Goal: Navigation & Orientation: Find specific page/section

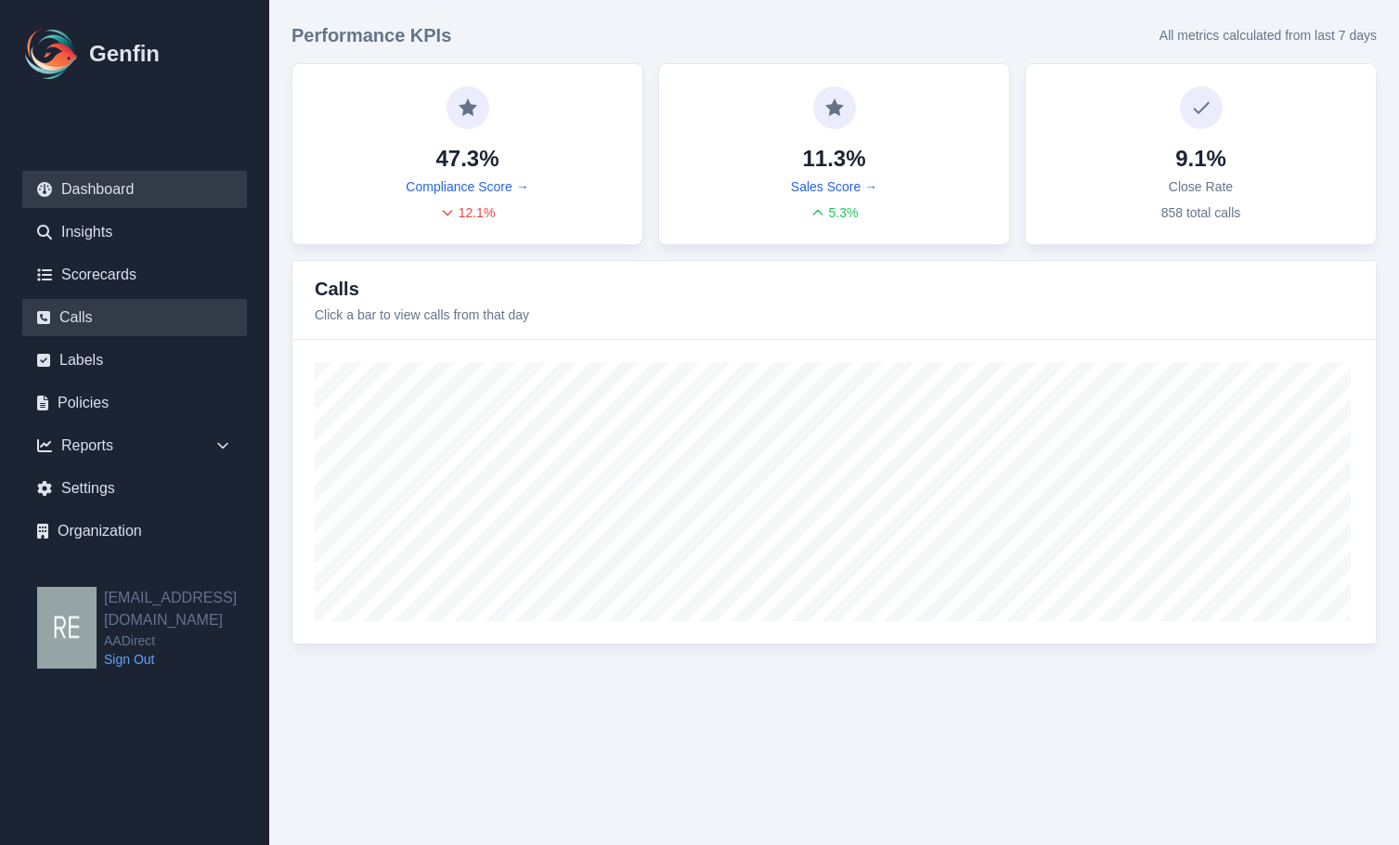
click at [98, 304] on link "Calls" at bounding box center [134, 317] width 225 height 37
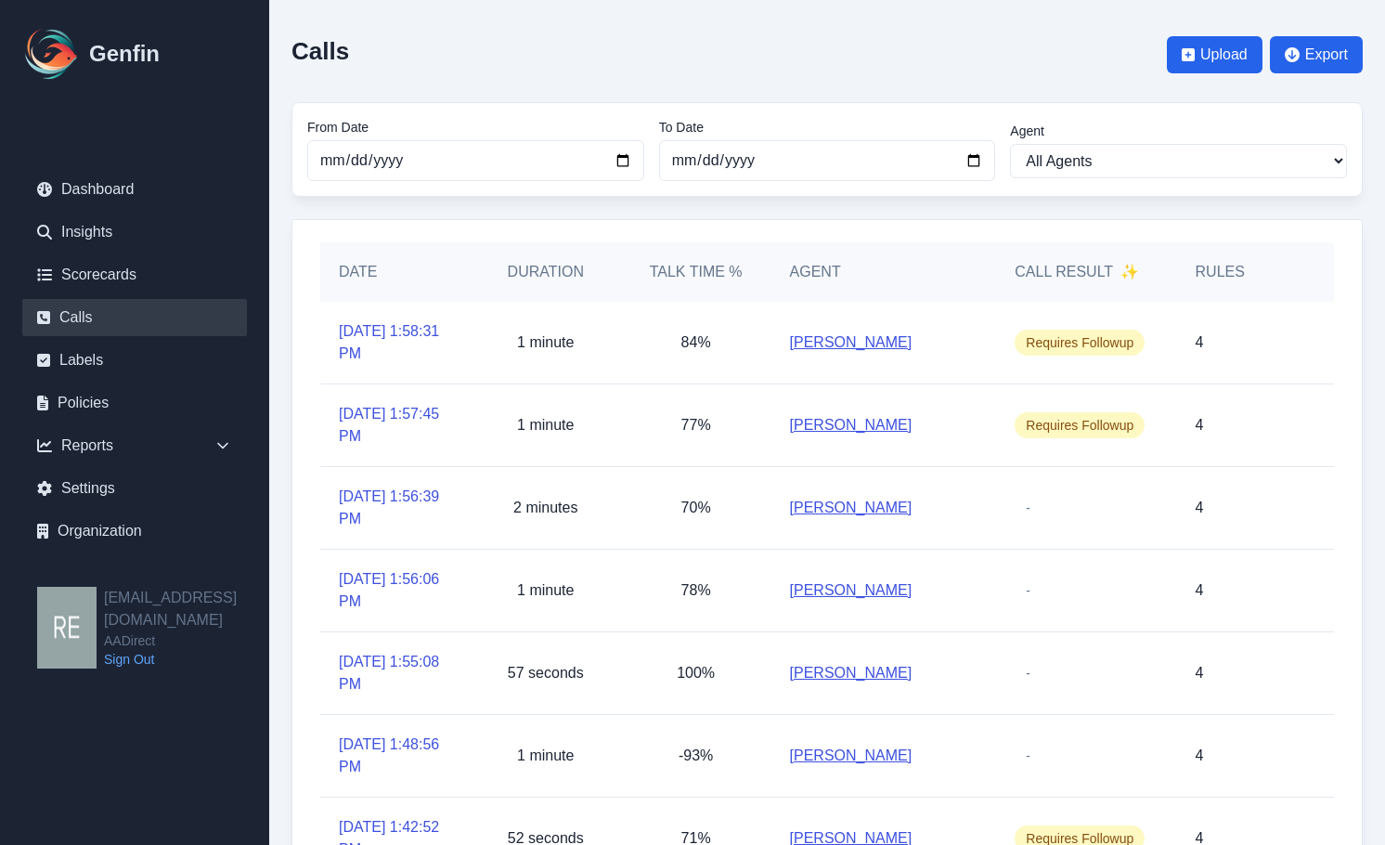
click at [1119, 255] on div "Call Result ✨" at bounding box center [1086, 271] width 180 height 59
click at [1121, 273] on span "✨" at bounding box center [1129, 272] width 19 height 22
click at [83, 365] on link "Labels" at bounding box center [134, 360] width 225 height 37
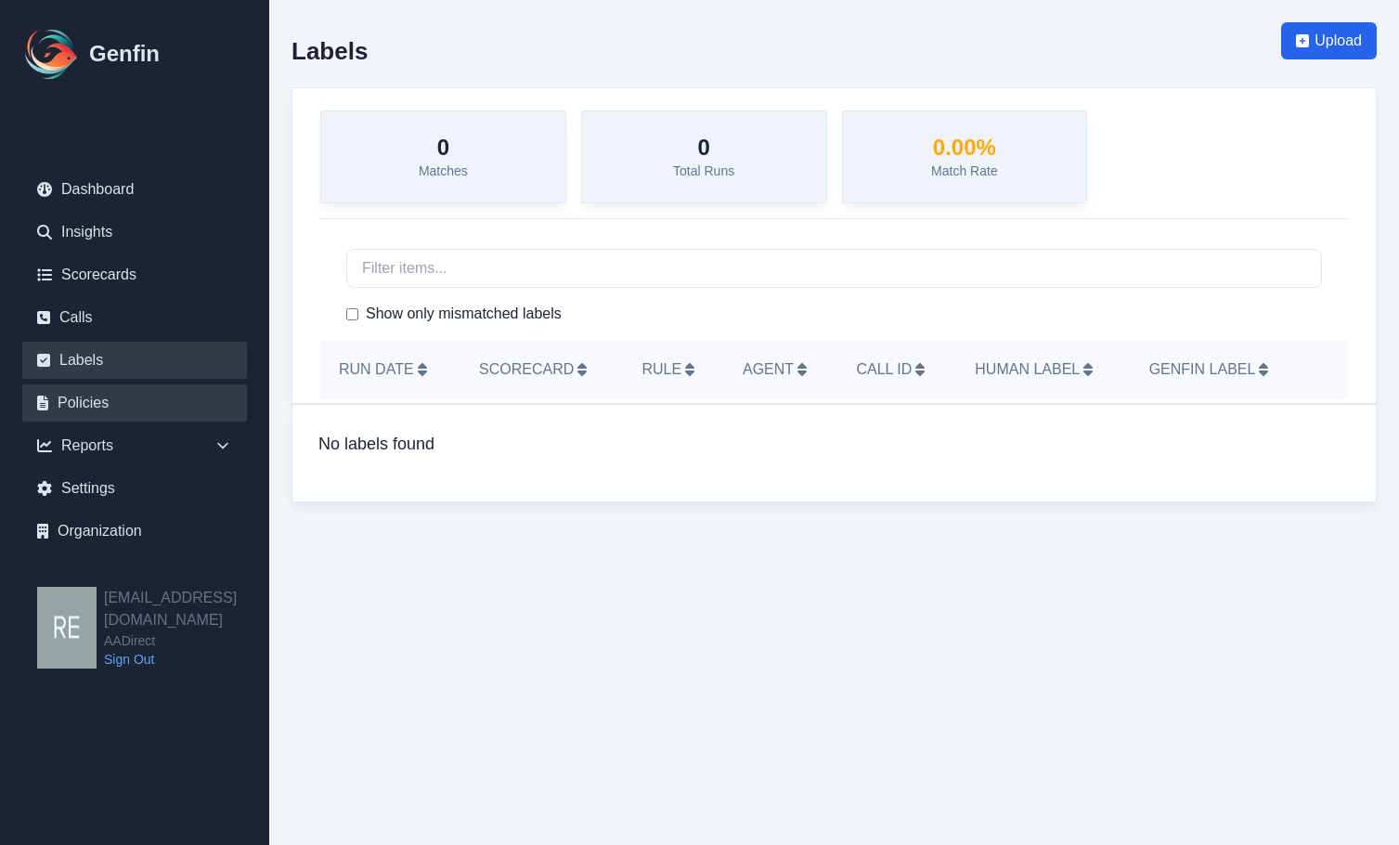
click at [94, 395] on link "Policies" at bounding box center [134, 402] width 225 height 37
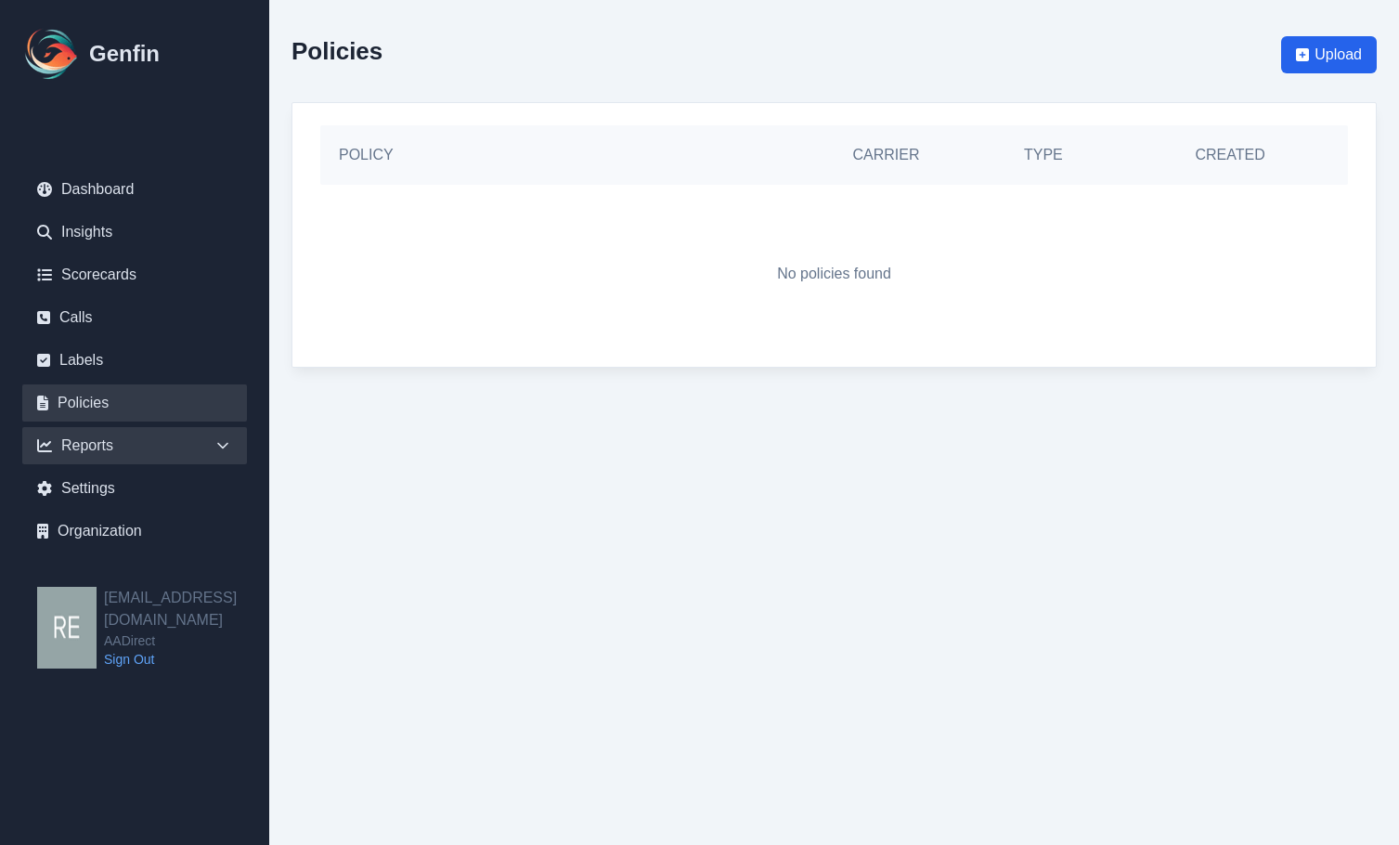
click at [110, 448] on div "Reports" at bounding box center [134, 445] width 225 height 37
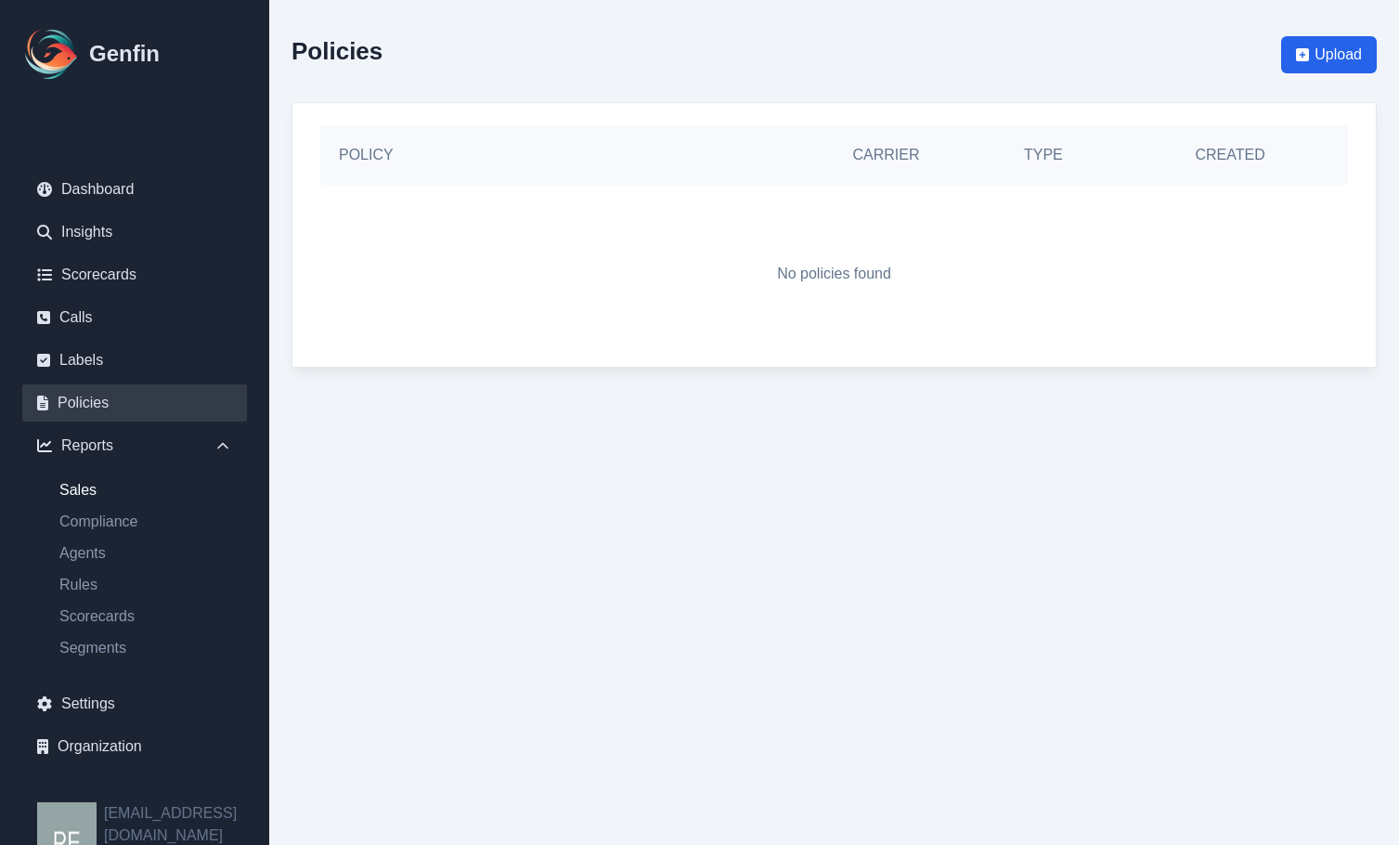
click at [111, 488] on link "Sales" at bounding box center [146, 490] width 202 height 22
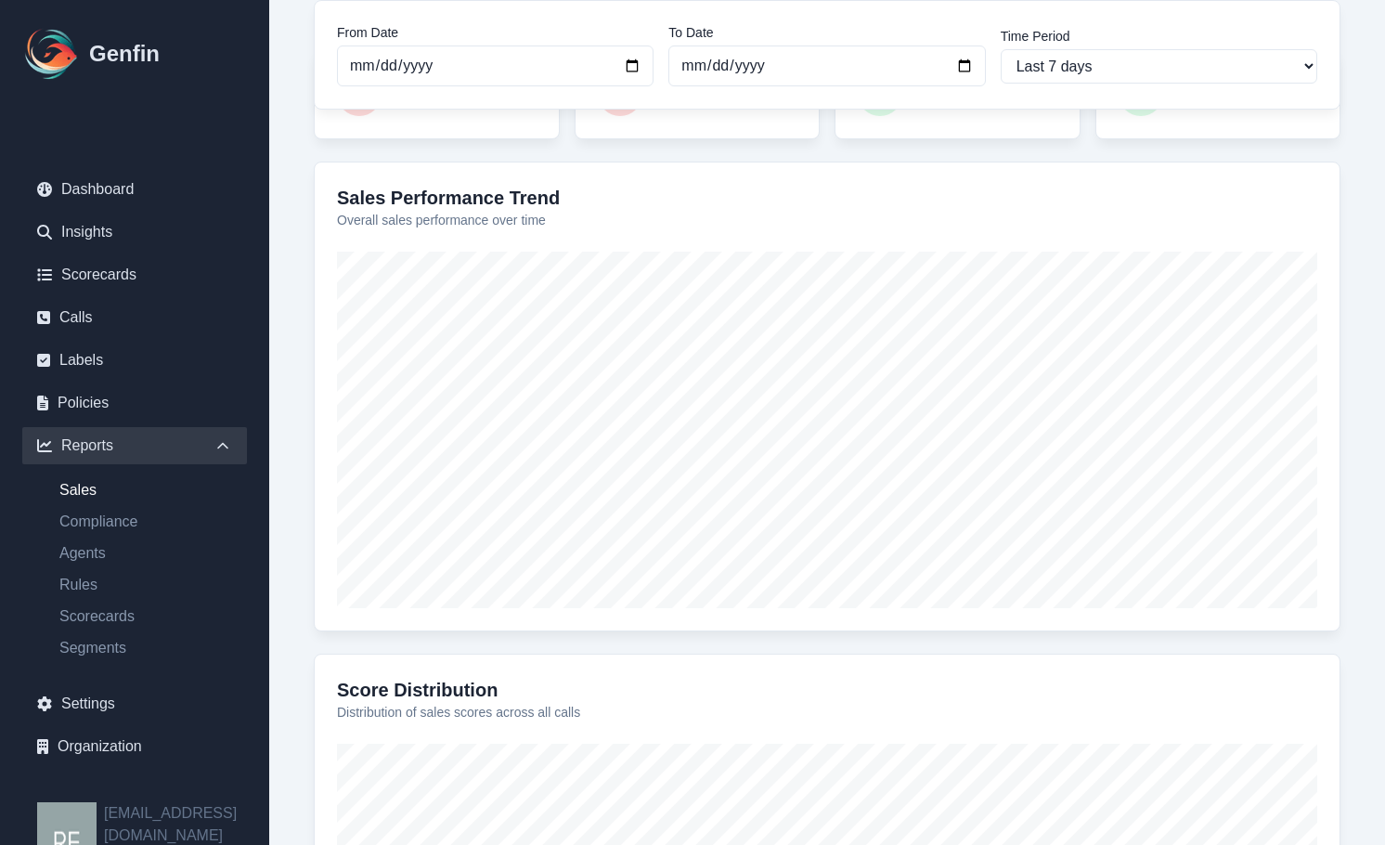
scroll to position [557, 0]
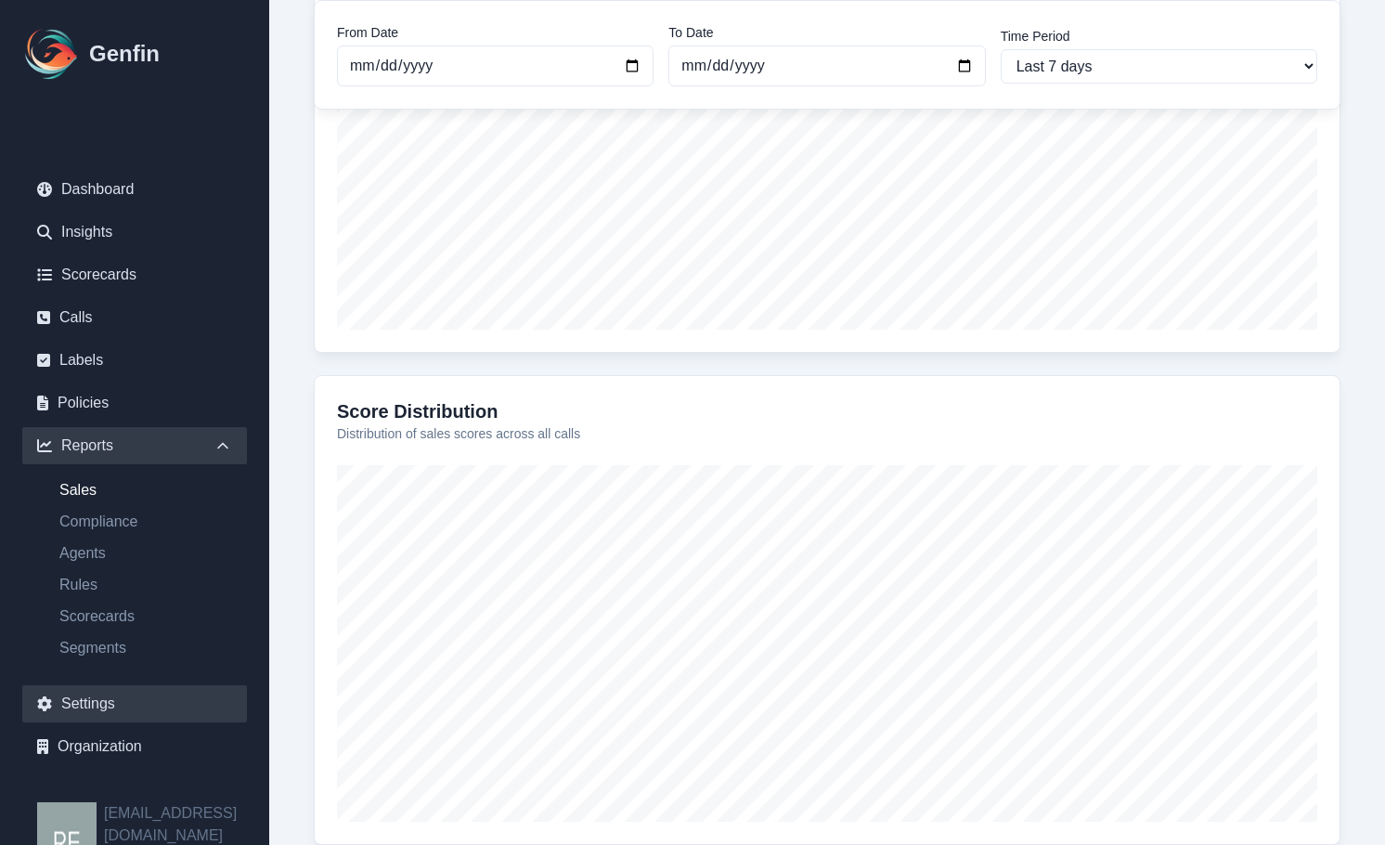
click at [111, 705] on link "Settings" at bounding box center [134, 703] width 225 height 37
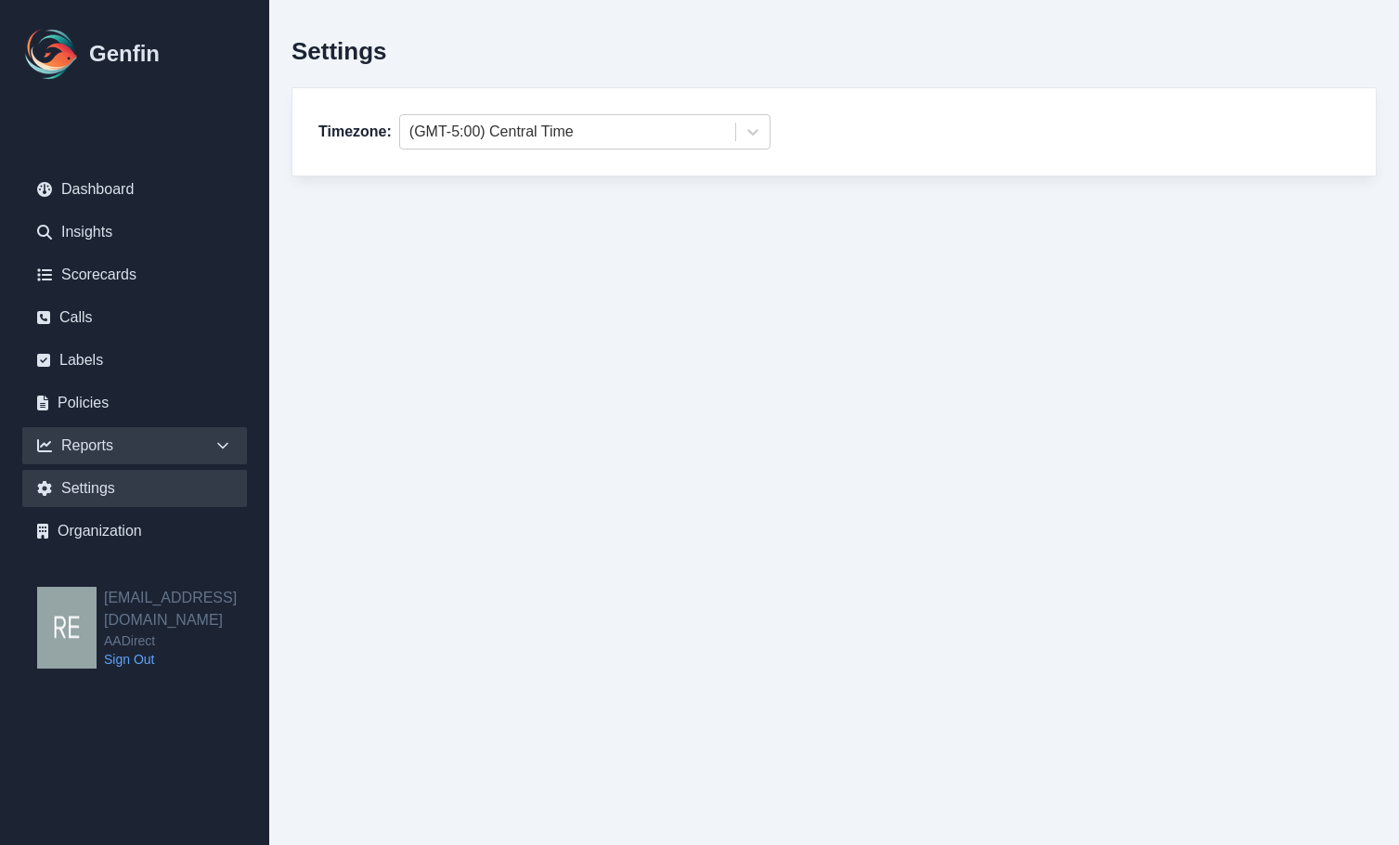
click at [135, 440] on div "Reports" at bounding box center [134, 445] width 225 height 37
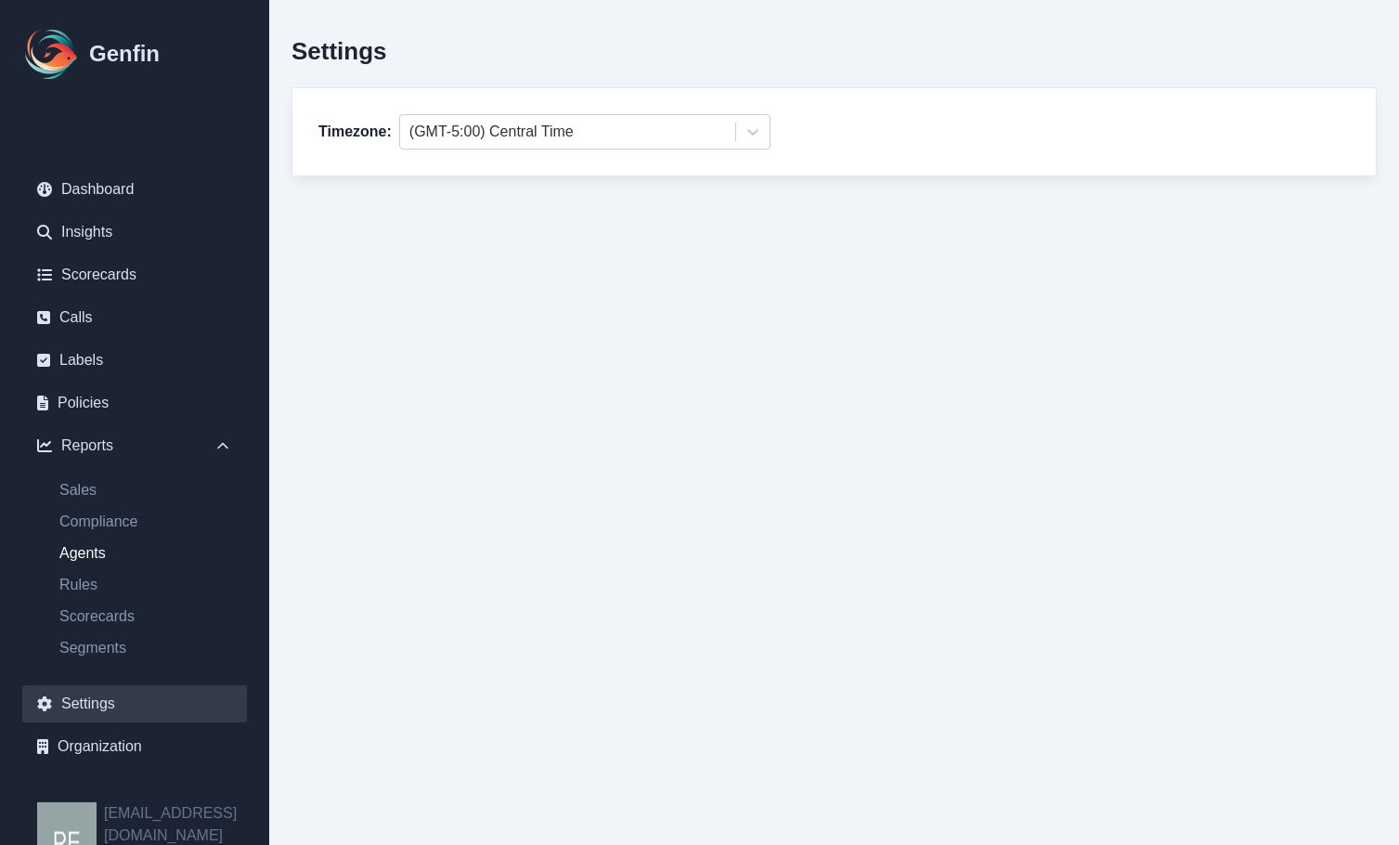
click at [93, 552] on link "Agents" at bounding box center [146, 553] width 202 height 22
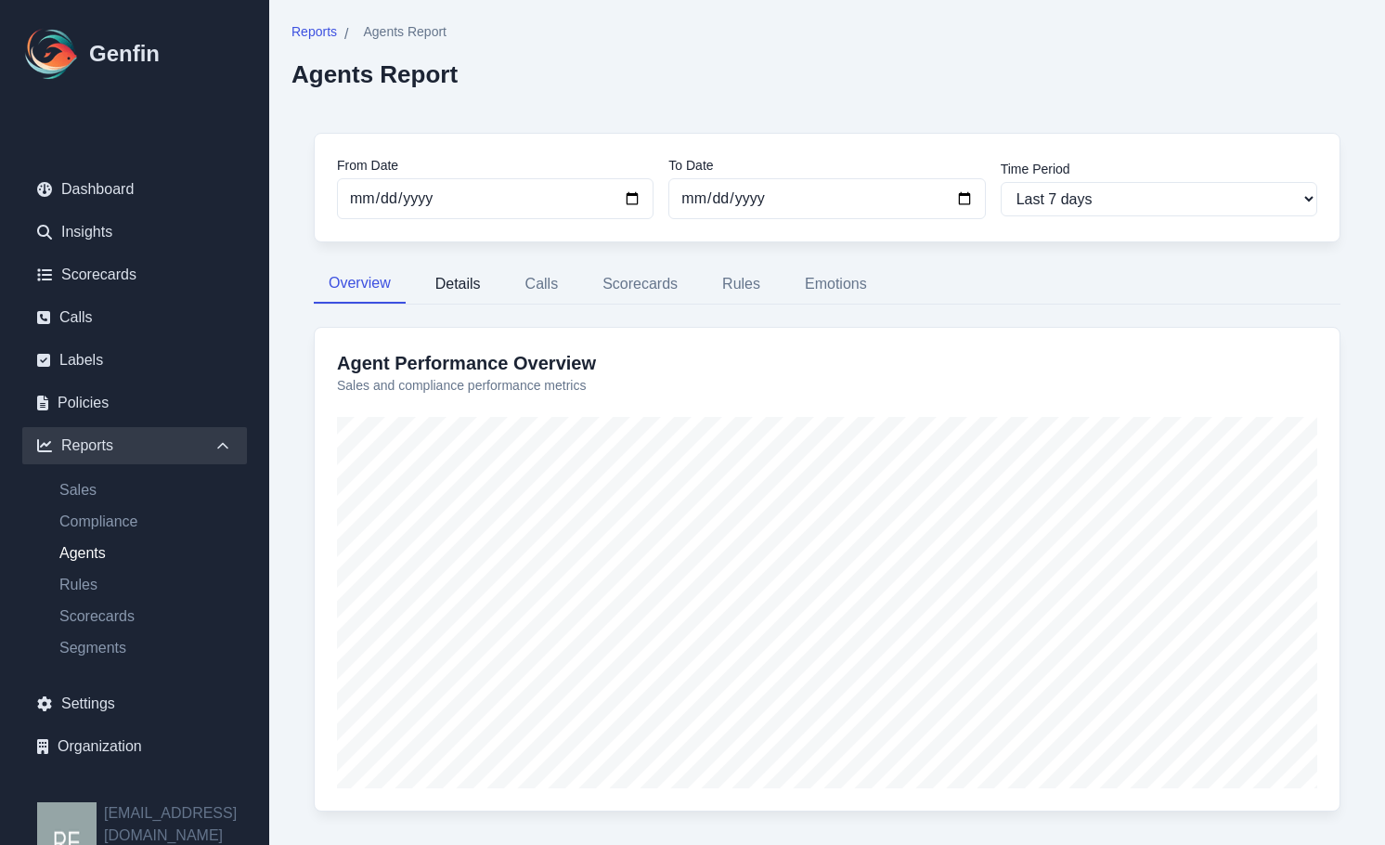
click at [453, 287] on button "Details" at bounding box center [458, 284] width 75 height 39
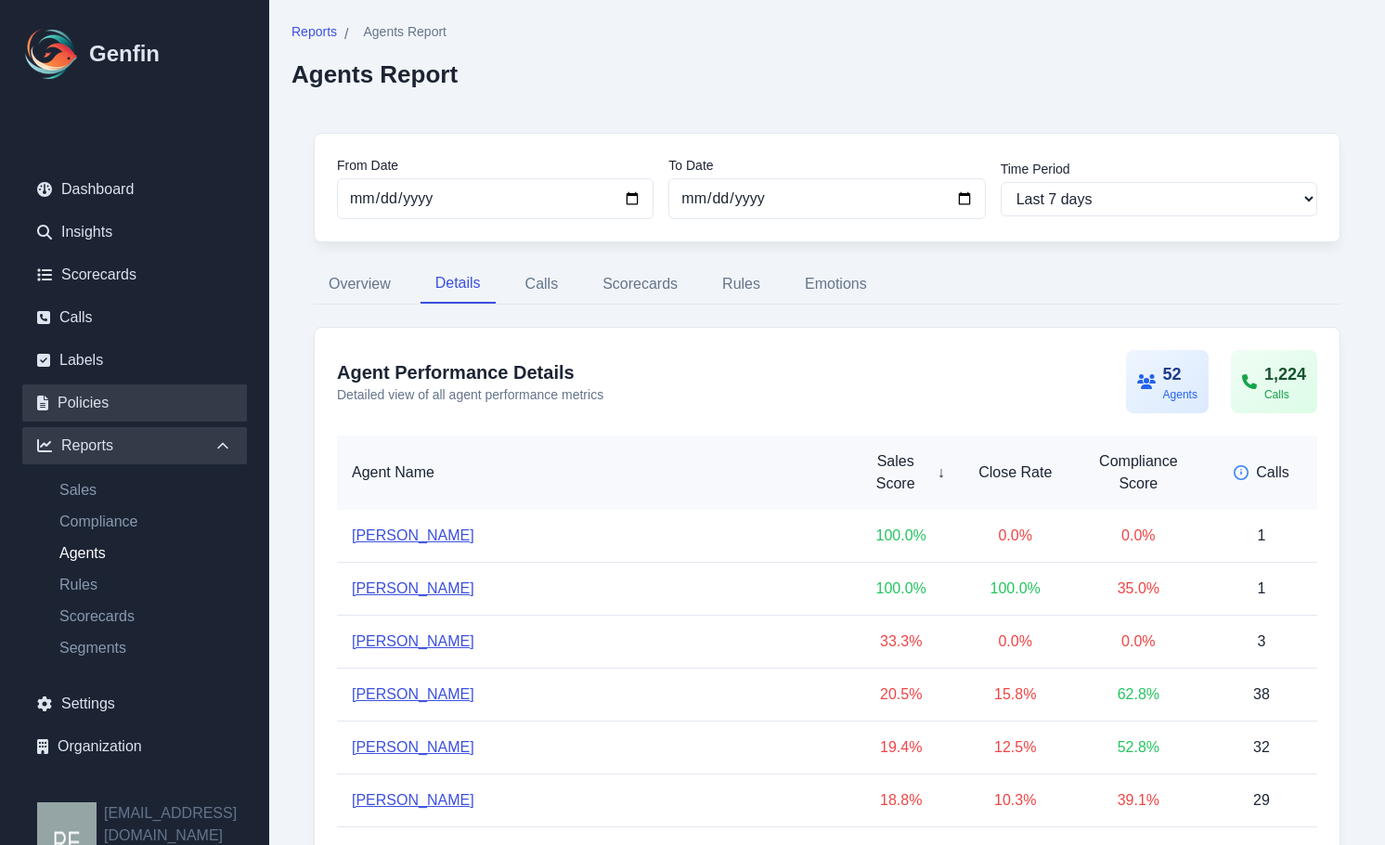
click at [72, 409] on link "Policies" at bounding box center [134, 402] width 225 height 37
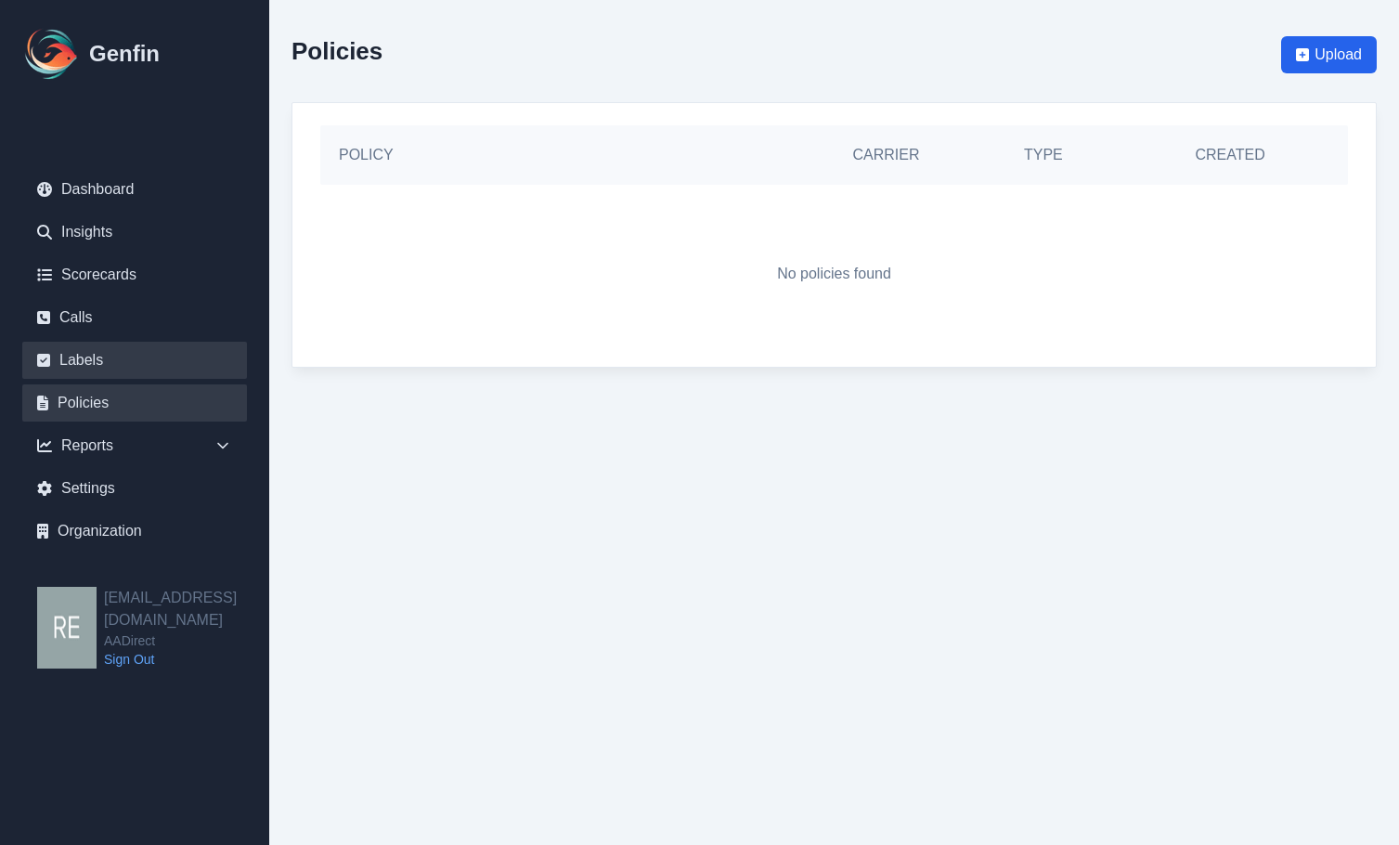
click at [102, 360] on link "Labels" at bounding box center [134, 360] width 225 height 37
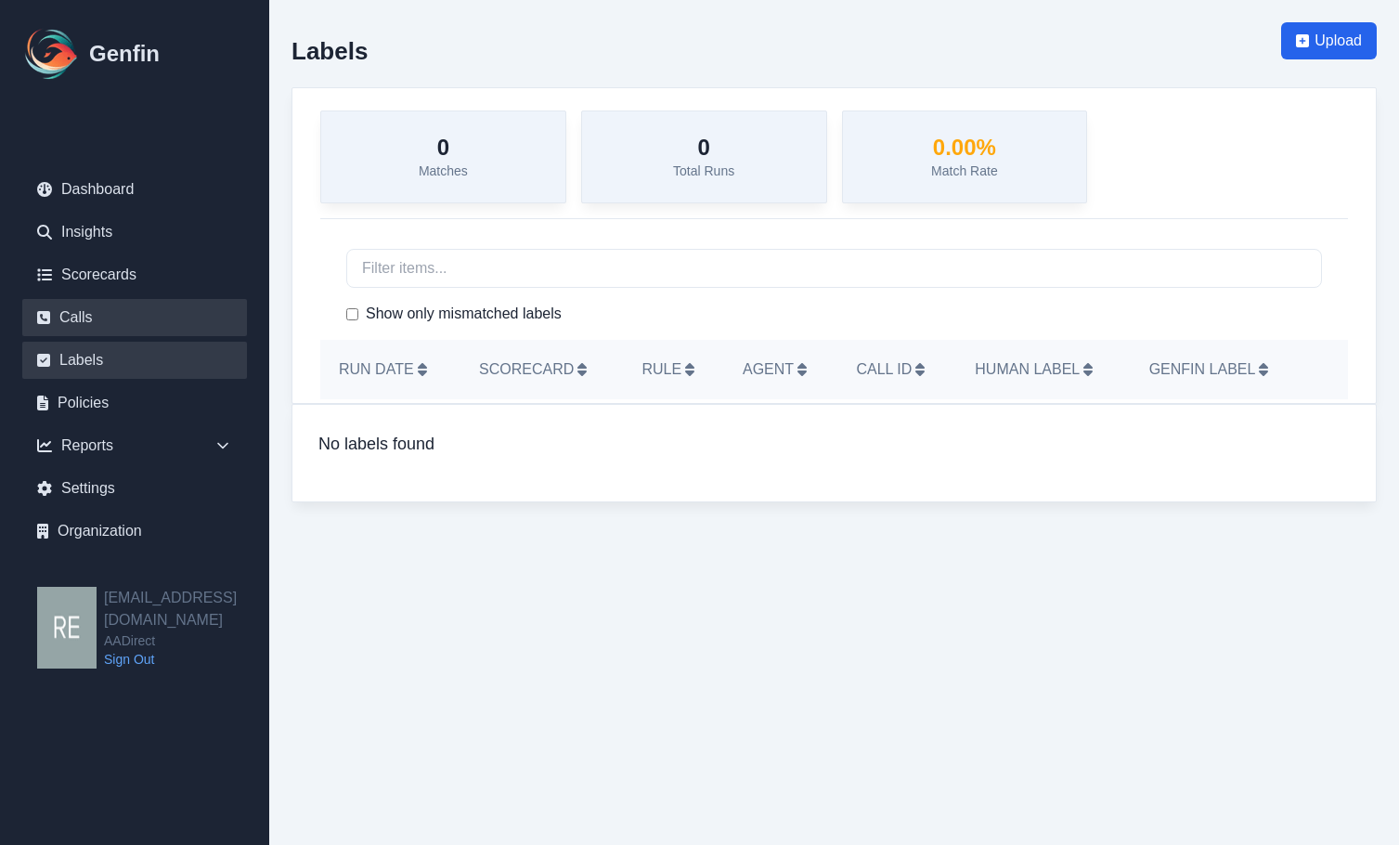
click at [89, 313] on link "Calls" at bounding box center [134, 317] width 225 height 37
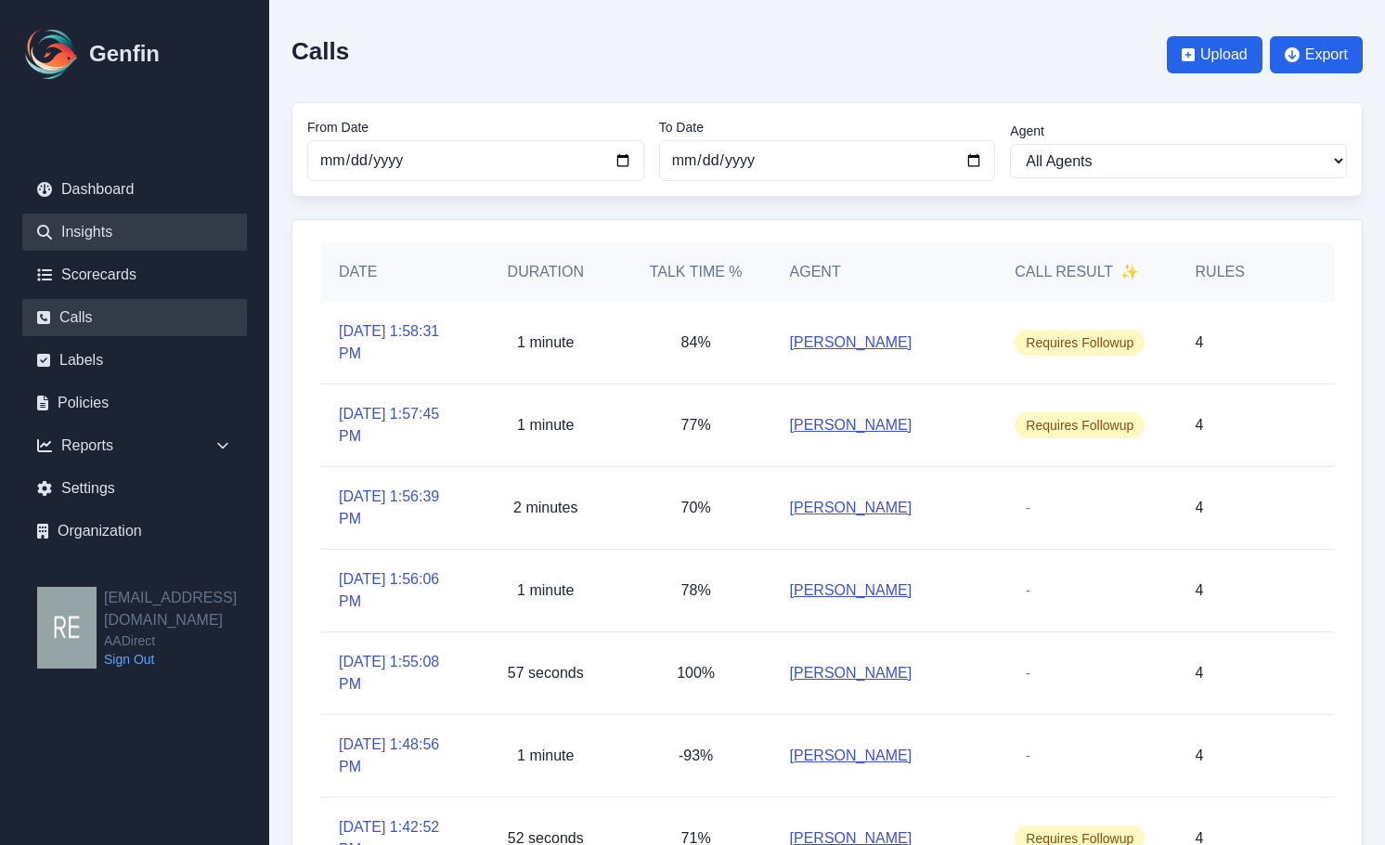
click at [117, 231] on link "Insights" at bounding box center [134, 231] width 225 height 37
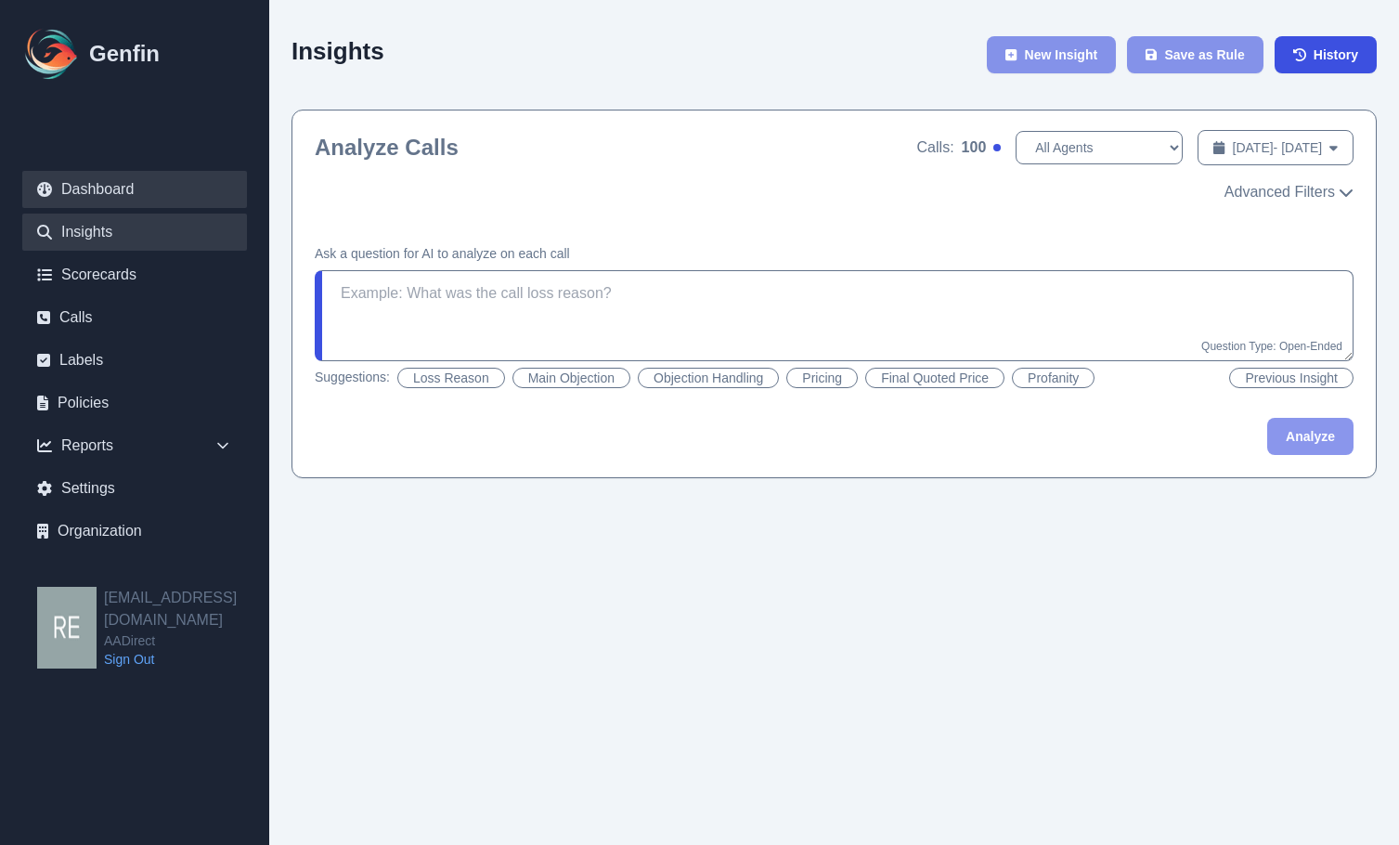
click at [138, 194] on link "Dashboard" at bounding box center [134, 189] width 225 height 37
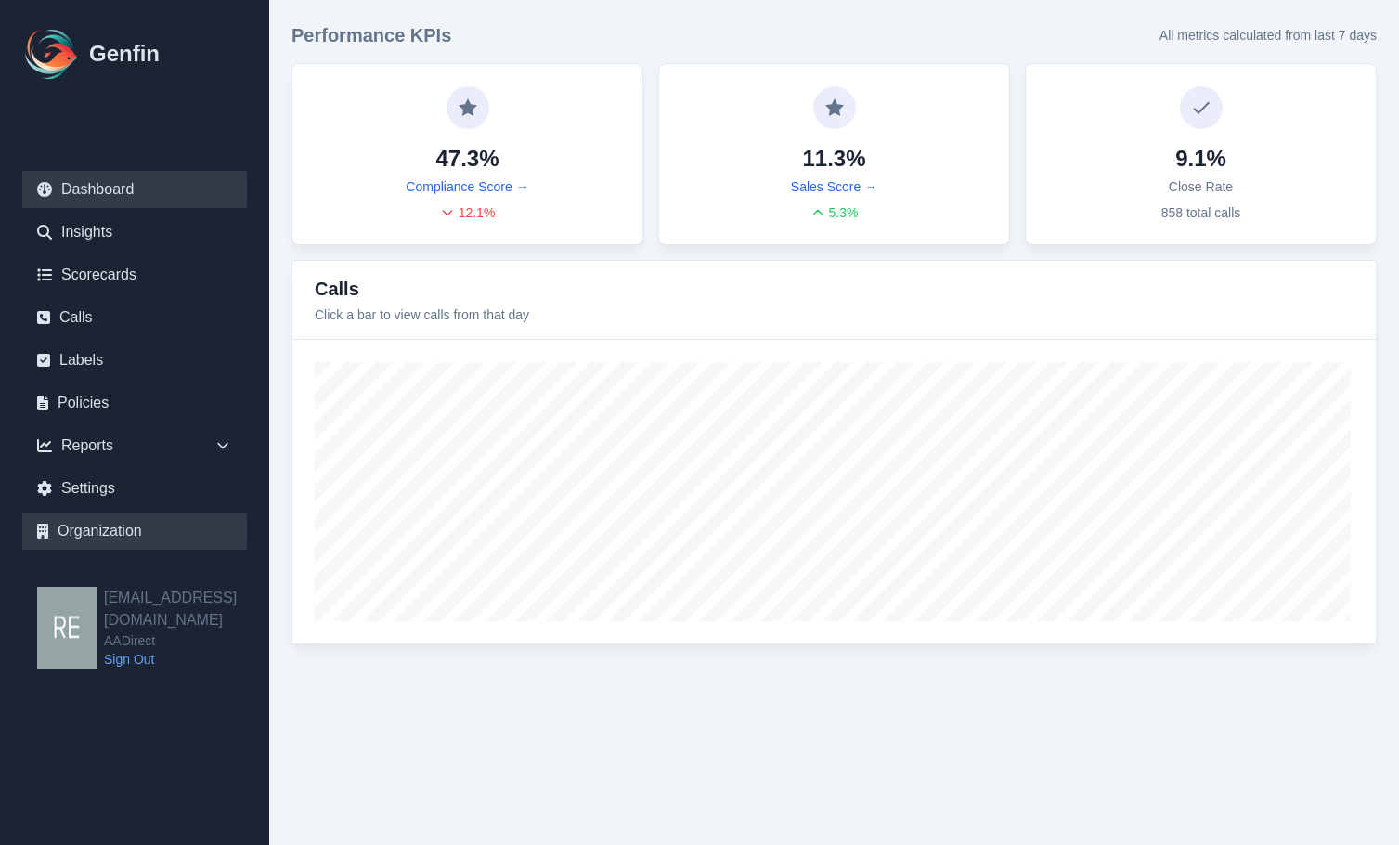
click at [96, 523] on link "Organization" at bounding box center [134, 530] width 225 height 37
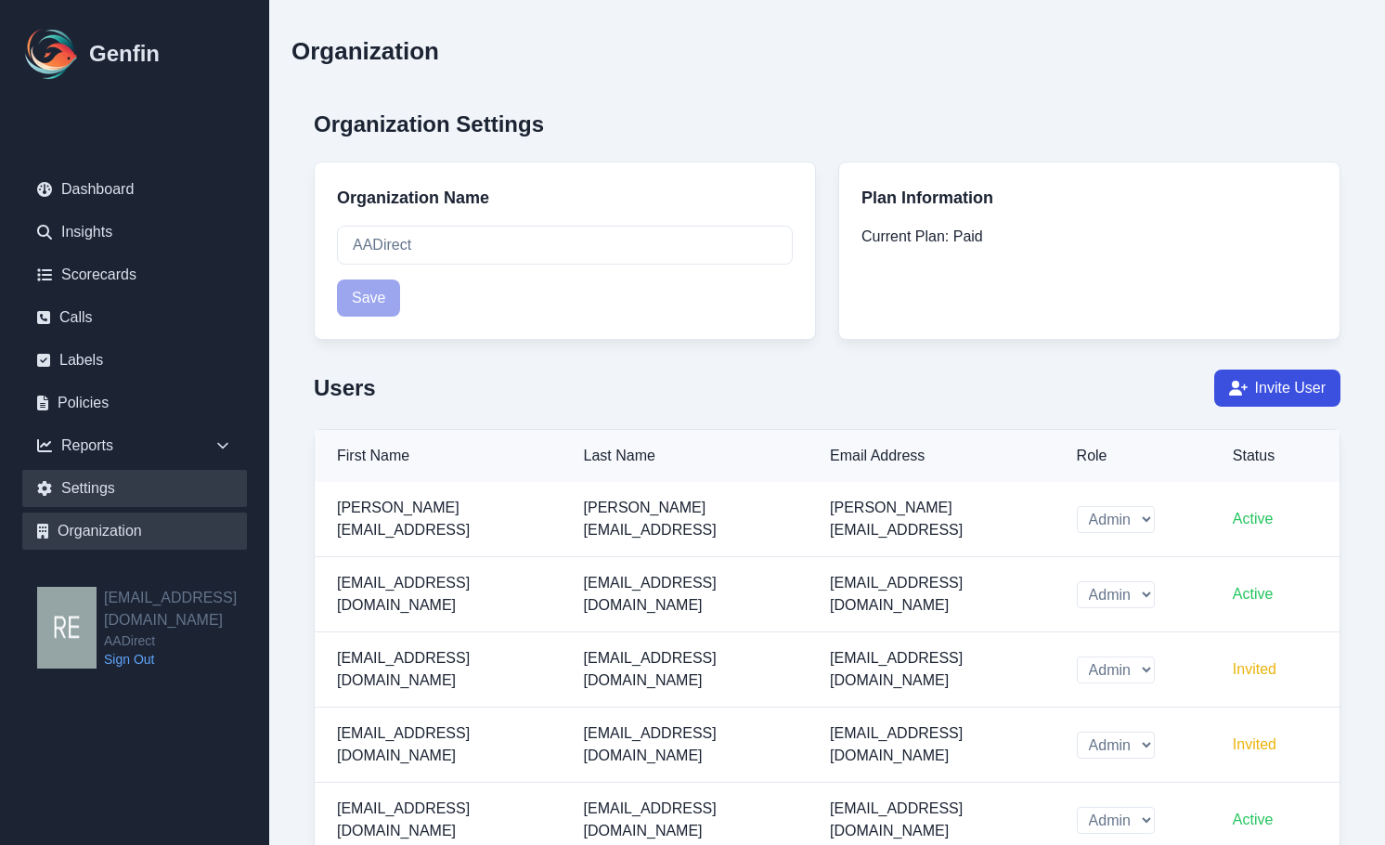
click at [79, 494] on link "Settings" at bounding box center [134, 488] width 225 height 37
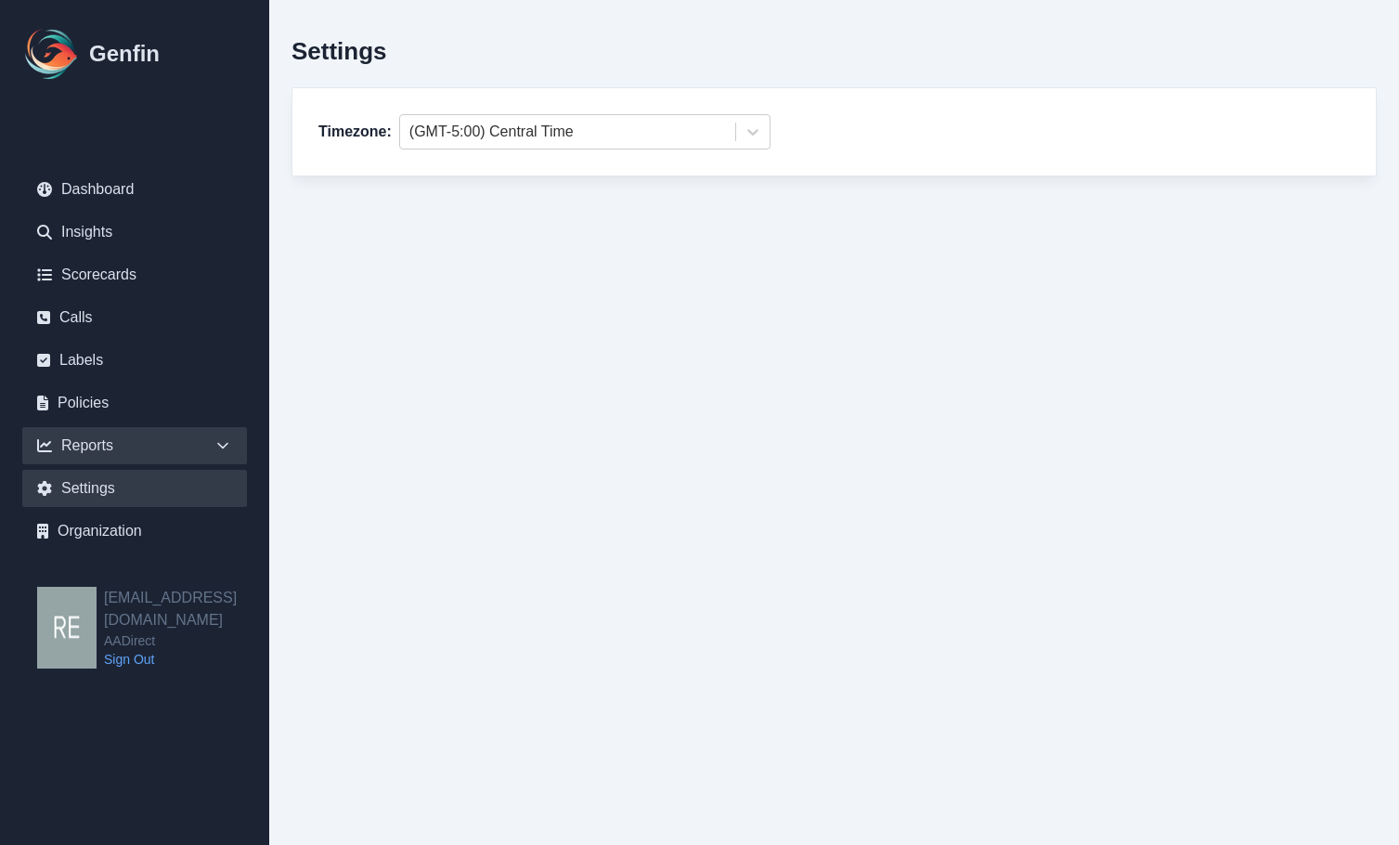
click at [83, 447] on div "Reports" at bounding box center [134, 445] width 225 height 37
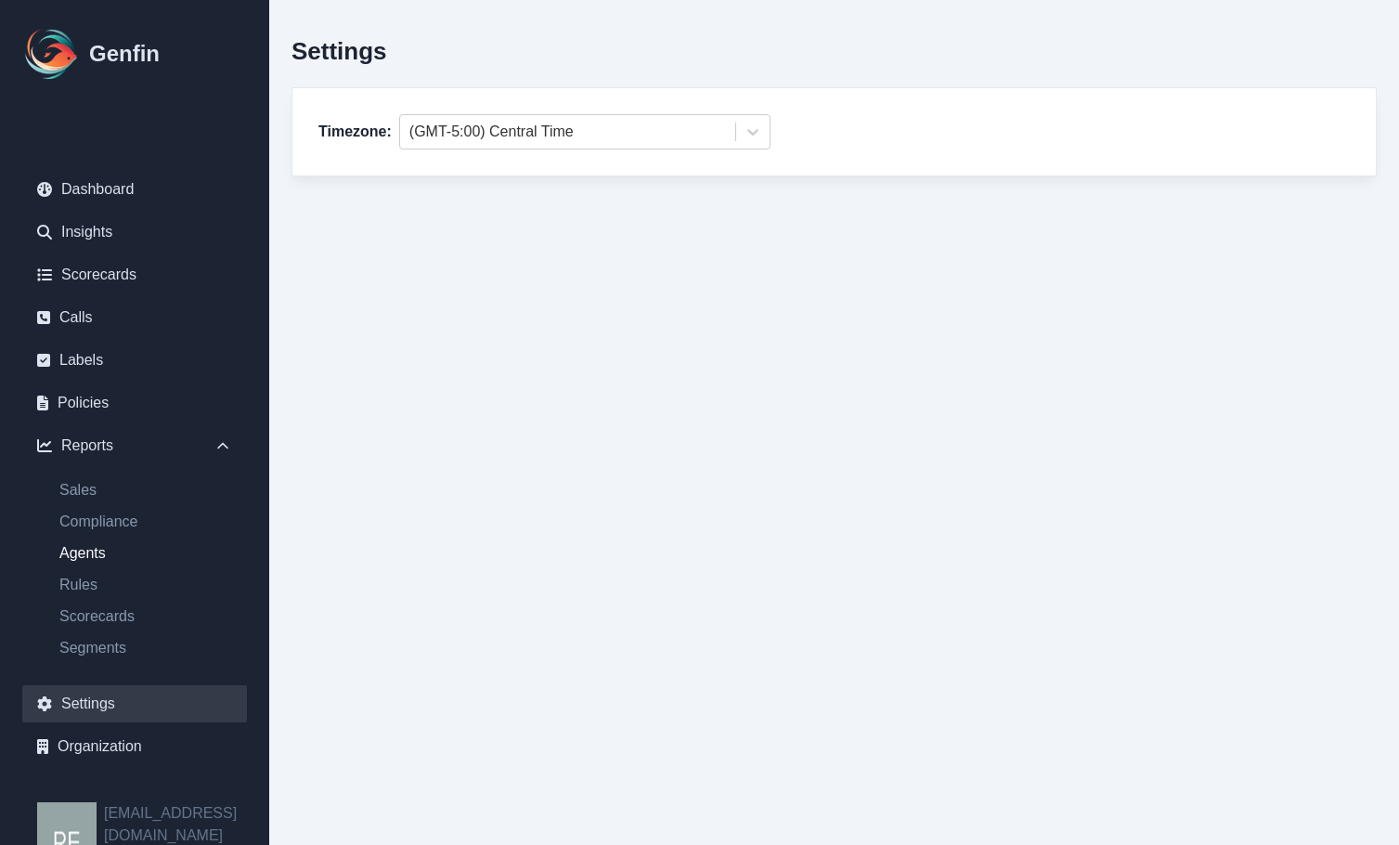
click at [110, 549] on link "Agents" at bounding box center [146, 553] width 202 height 22
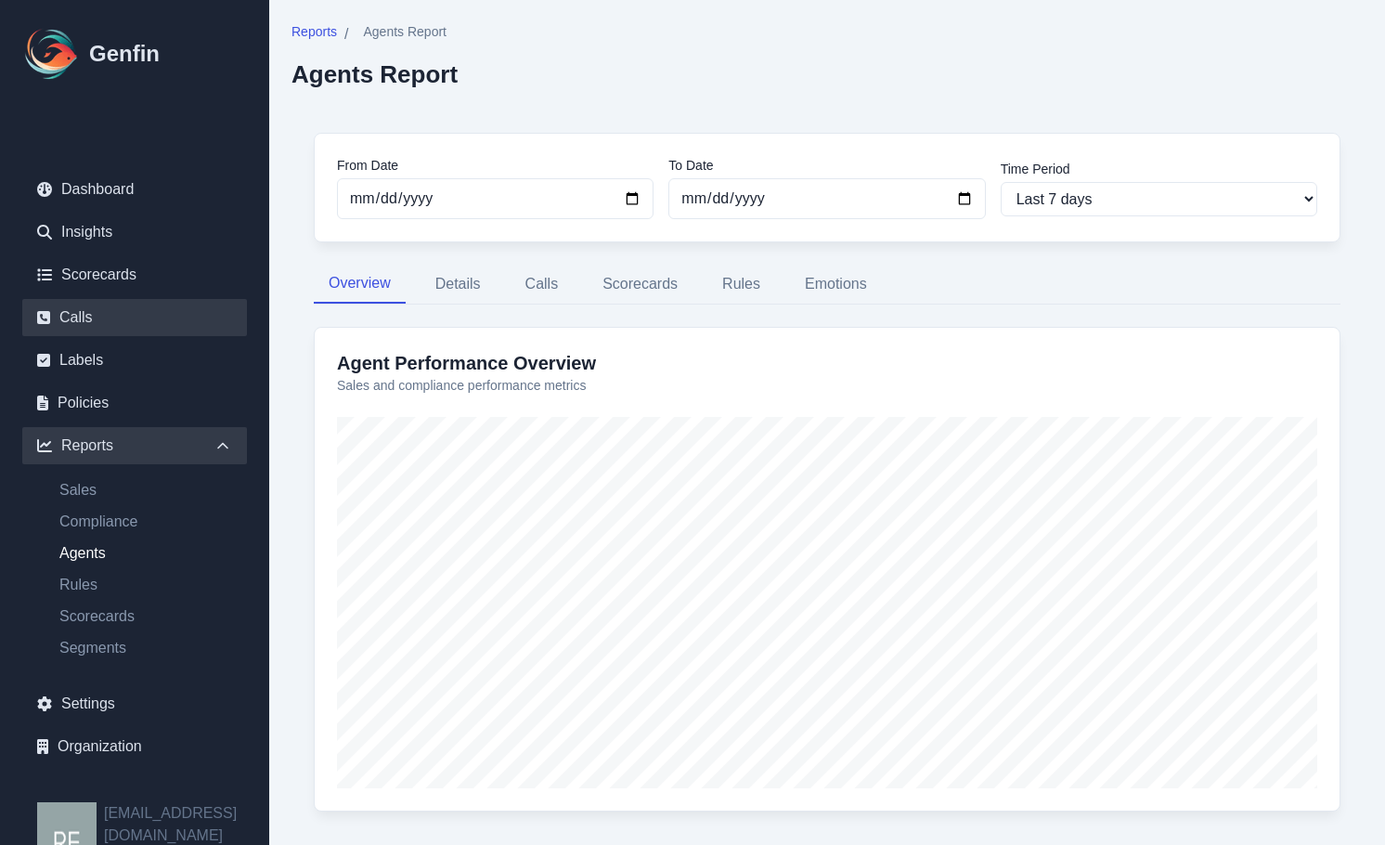
click at [156, 314] on link "Calls" at bounding box center [134, 317] width 225 height 37
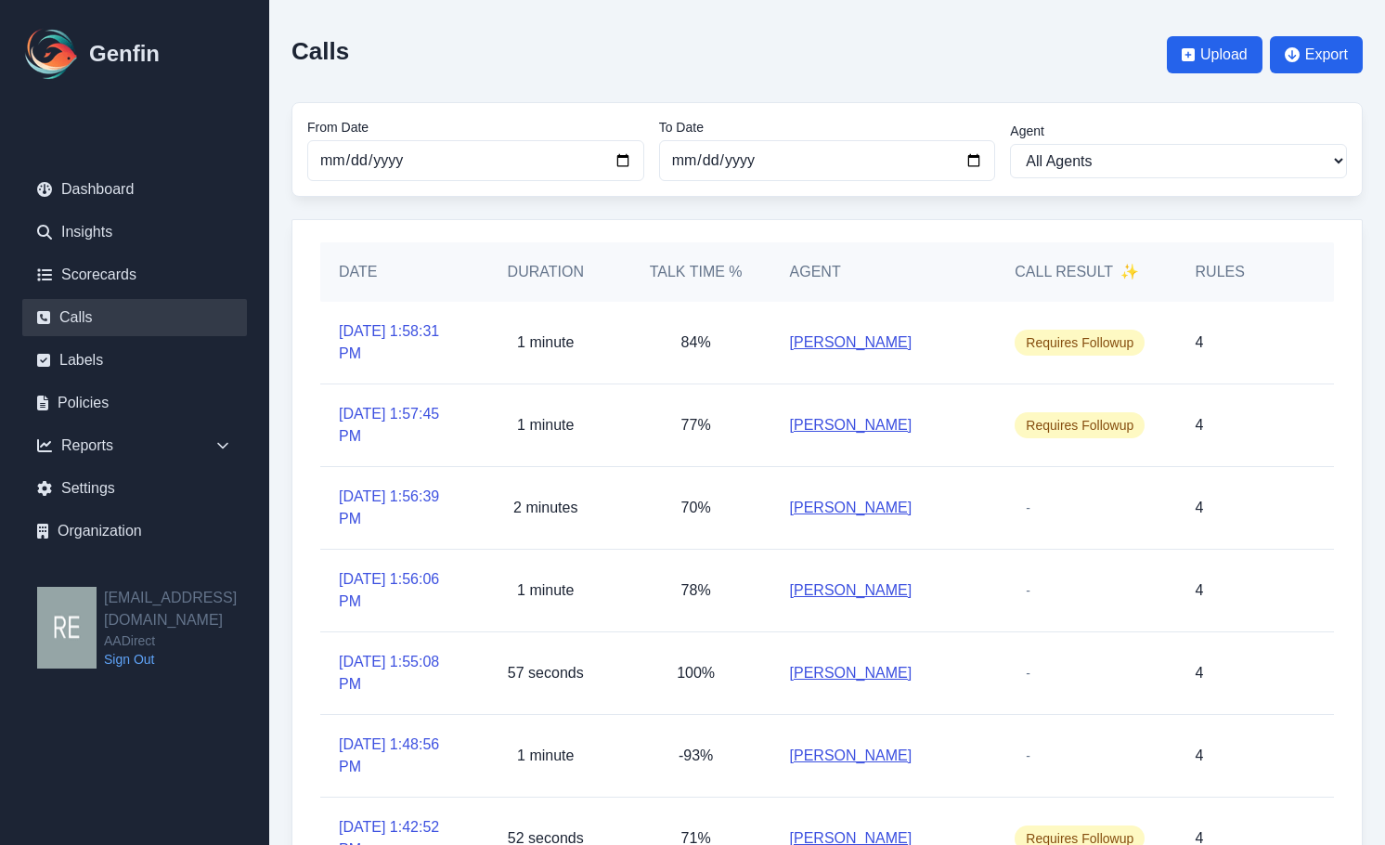
click at [1080, 276] on h5 "Call Result ✨" at bounding box center [1077, 272] width 124 height 22
click at [1150, 276] on div "Call Result ✨" at bounding box center [1086, 271] width 180 height 59
click at [108, 373] on link "Labels" at bounding box center [134, 360] width 225 height 37
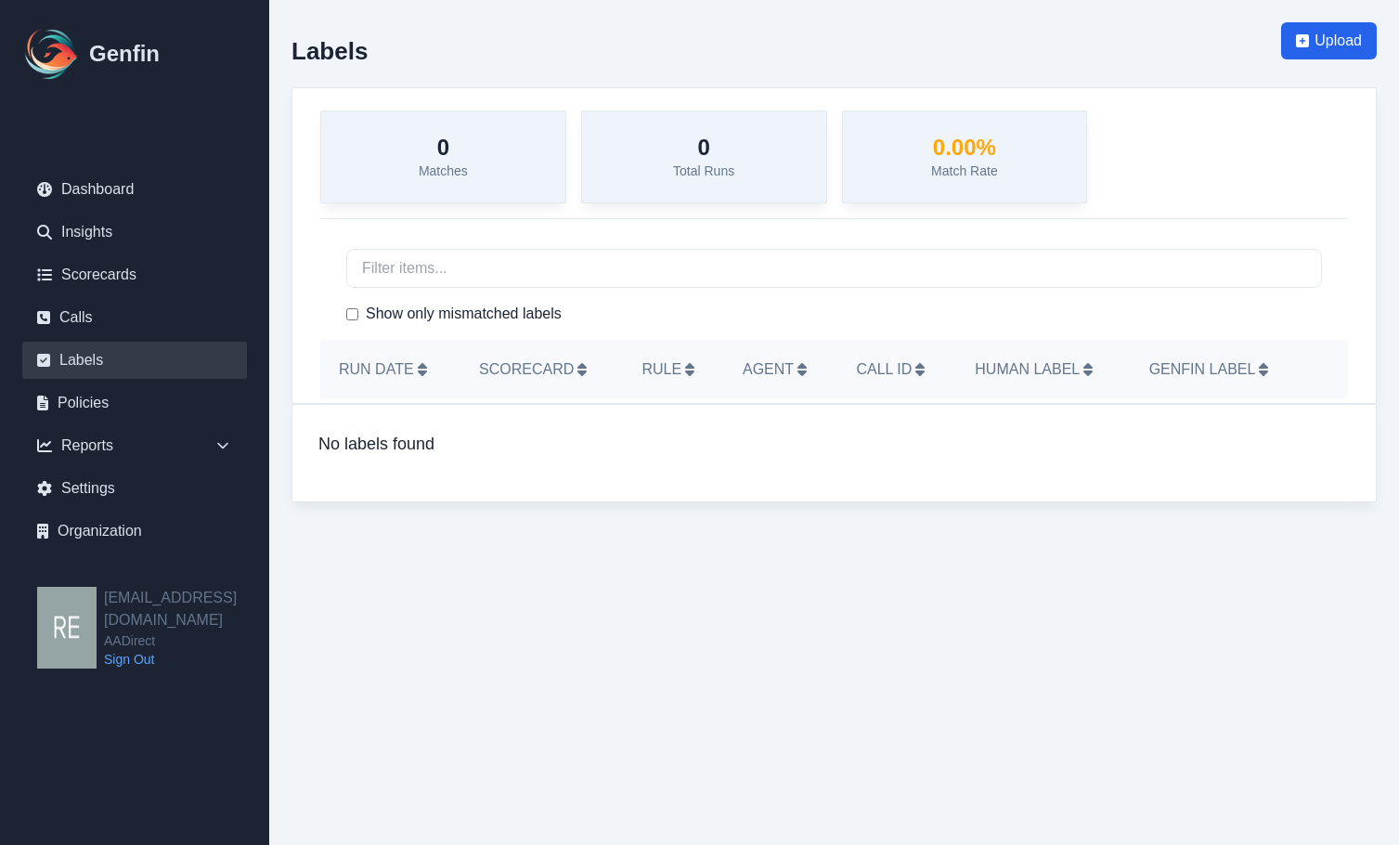
click at [791, 372] on h5 "Agent" at bounding box center [781, 369] width 76 height 22
click at [753, 360] on h5 "Agent" at bounding box center [781, 369] width 76 height 22
click at [97, 408] on link "Policies" at bounding box center [134, 402] width 225 height 37
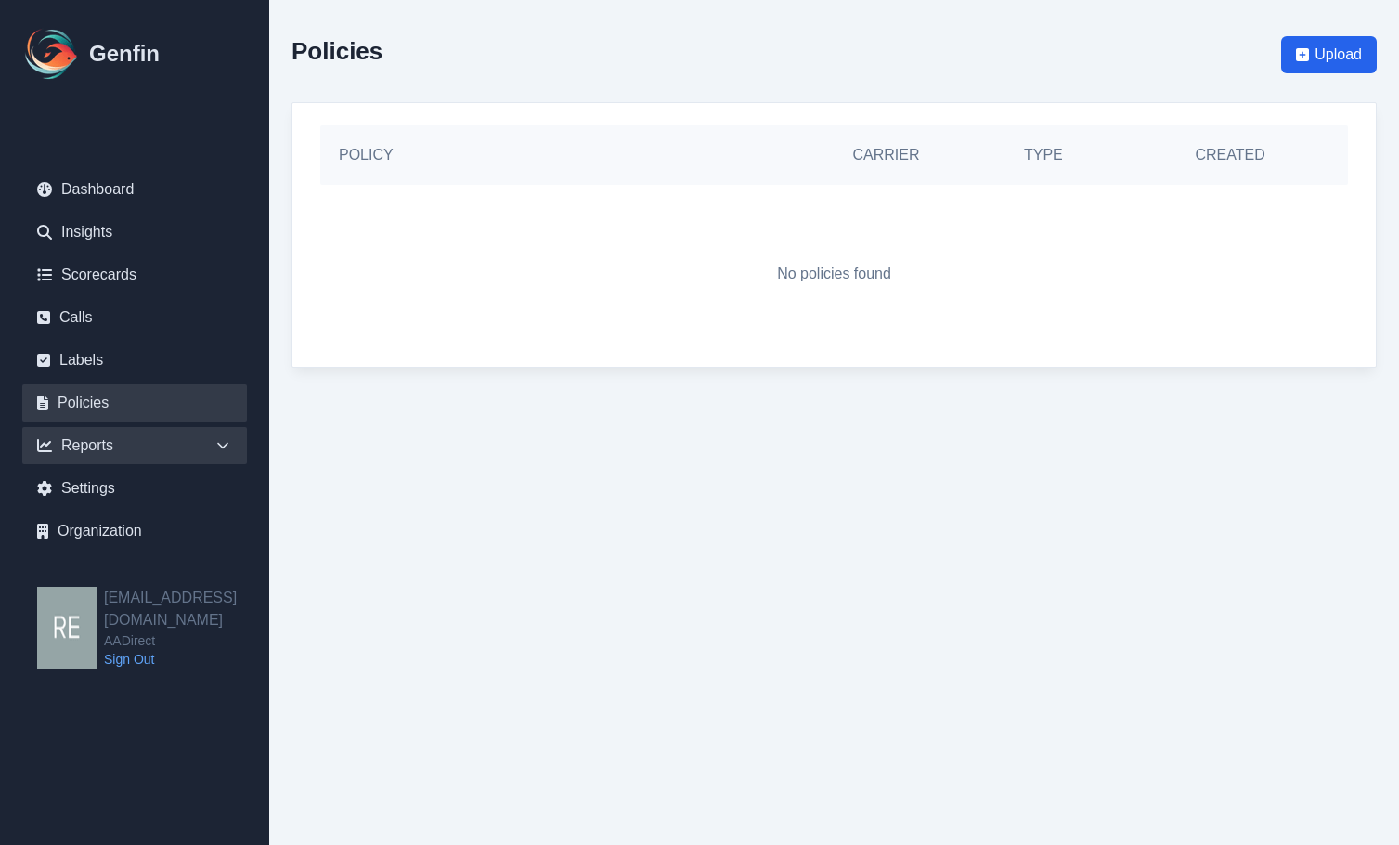
click at [65, 440] on div "Reports" at bounding box center [134, 445] width 225 height 37
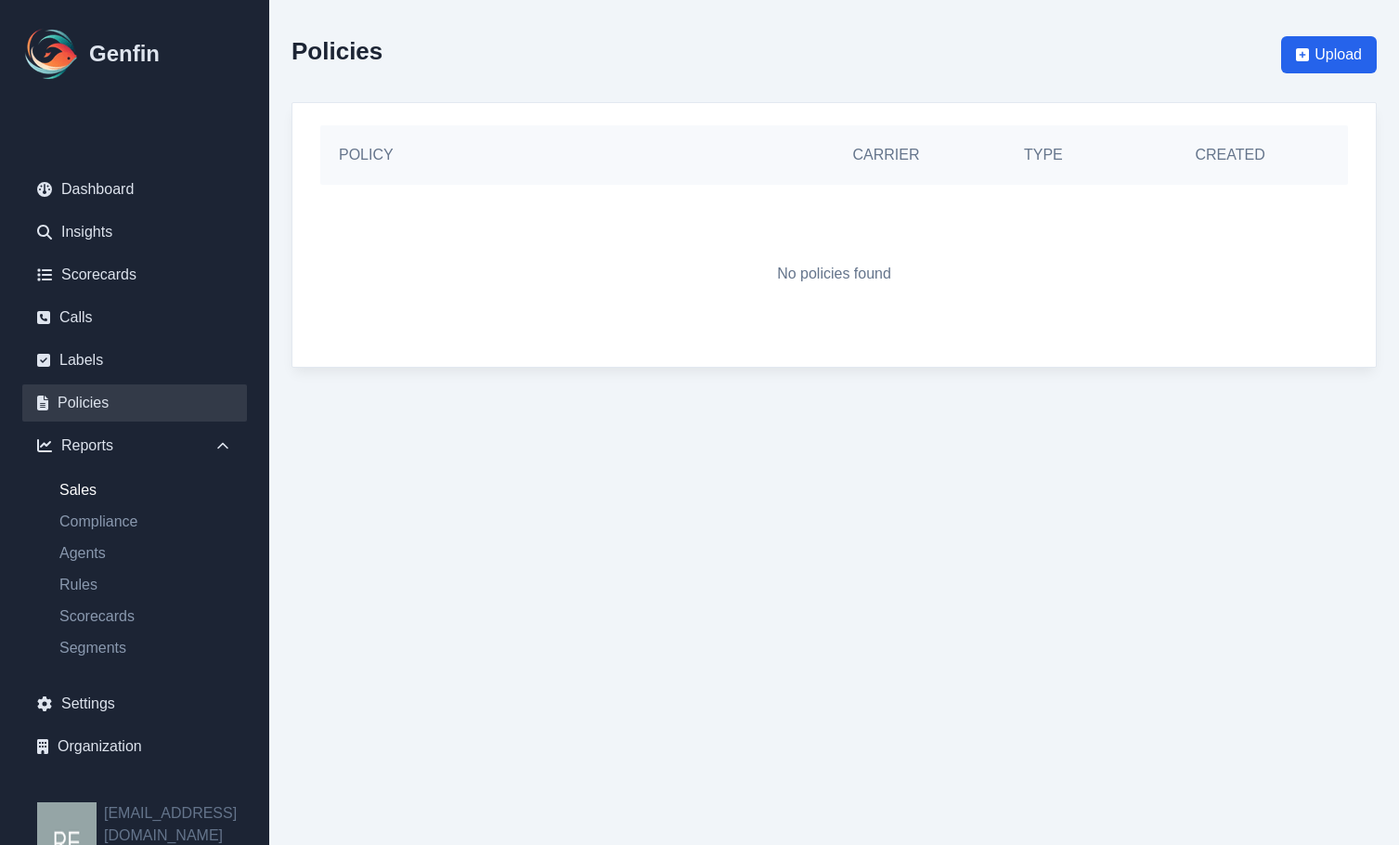
click at [81, 486] on link "Sales" at bounding box center [146, 490] width 202 height 22
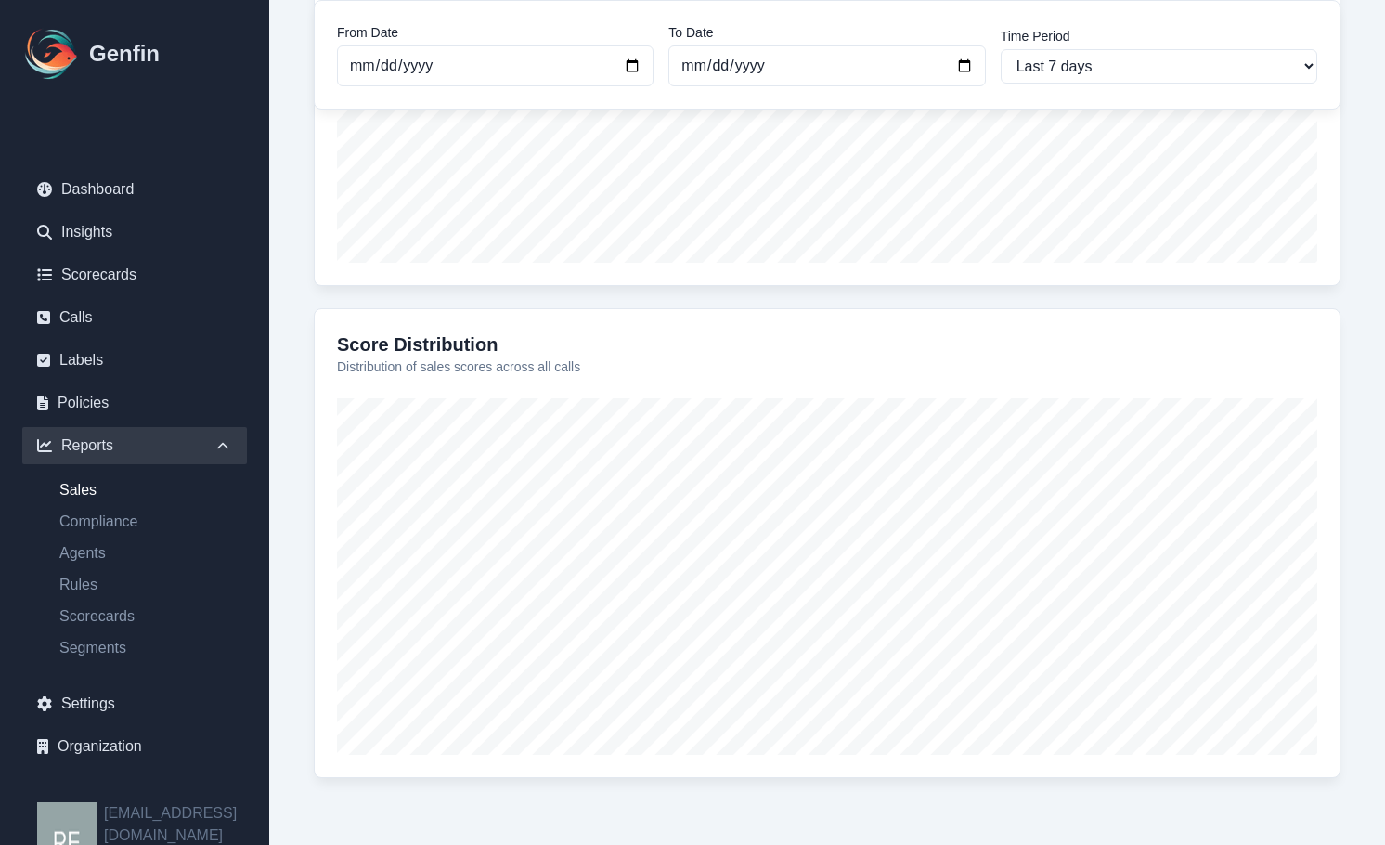
scroll to position [67, 0]
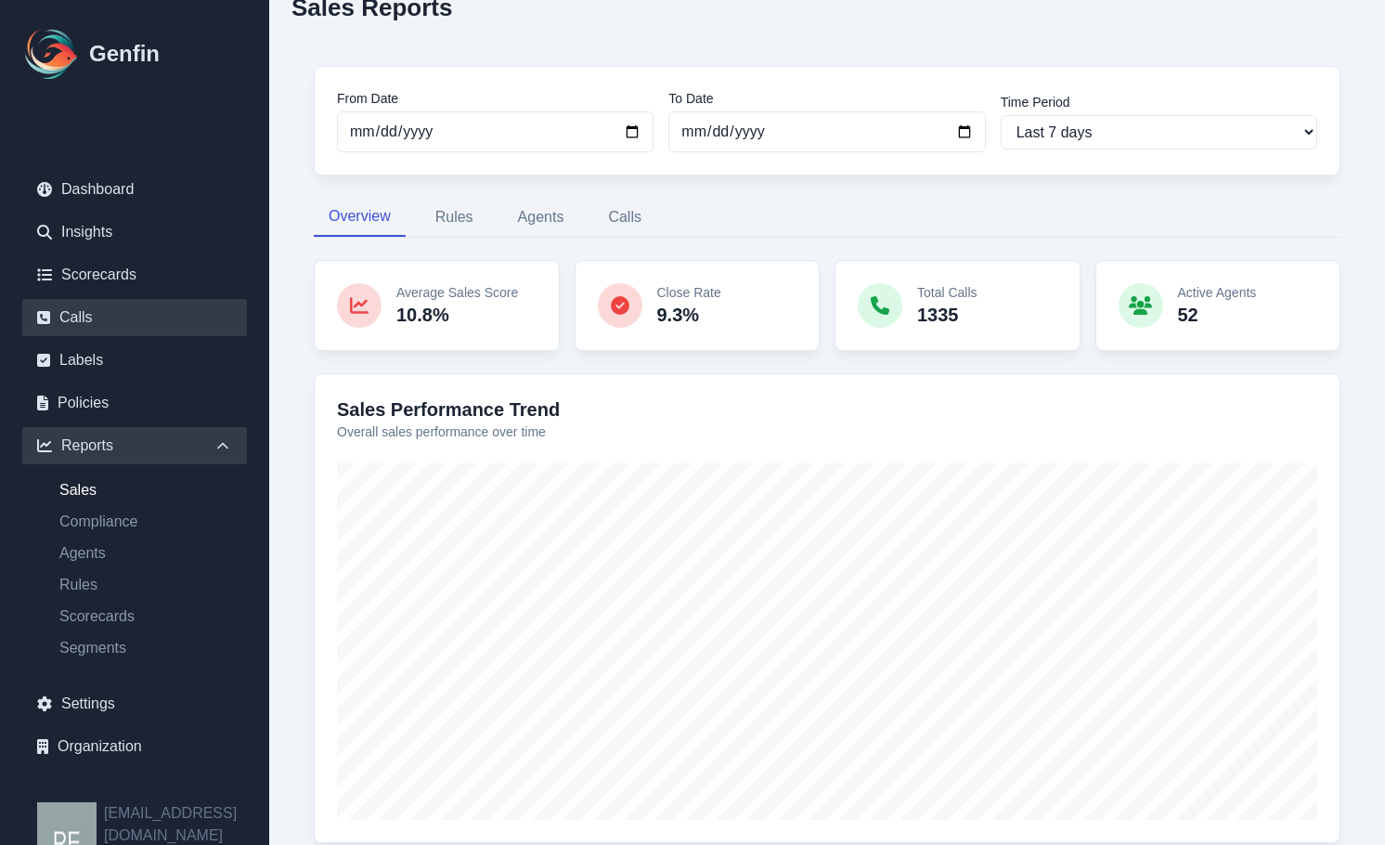
click at [116, 314] on link "Calls" at bounding box center [134, 317] width 225 height 37
